Goal: Transaction & Acquisition: Purchase product/service

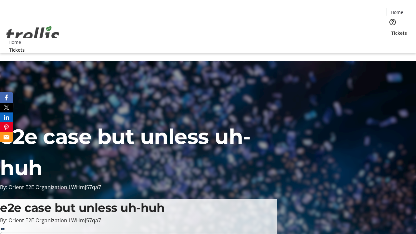
click at [391, 30] on span "Tickets" at bounding box center [399, 33] width 16 height 7
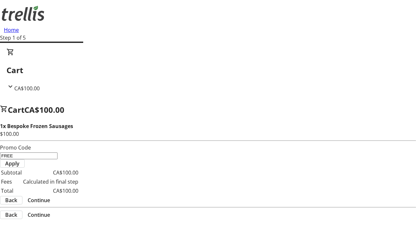
type input "FREE"
click at [20, 160] on span "Apply" at bounding box center [12, 164] width 14 height 8
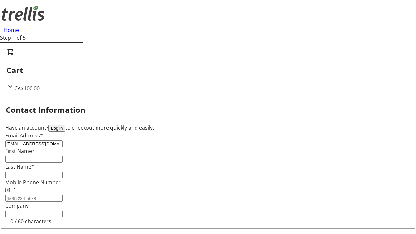
type input "[EMAIL_ADDRESS][DOMAIN_NAME]"
type input "[PERSON_NAME]"
